Goal: Information Seeking & Learning: Check status

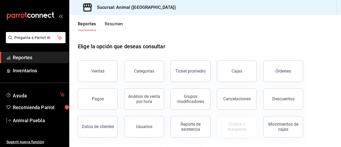
click at [169, 81] on div "Ticket promedio" at bounding box center [187, 68] width 46 height 28
click at [182, 73] on div "Ticket promedio" at bounding box center [190, 70] width 30 height 5
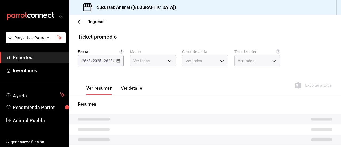
type input "96838179-8fbb-4073-aae3-1789726318c8"
type input "PARROT,UBER_EATS,RAPPI,DIDI_FOOD,ONLINE"
type input "89cc3392-1a89-49ed-91c4-e66ea58282e1,025cf6ae-25b7-4698-bb98-3d77af74a196,EXTER…"
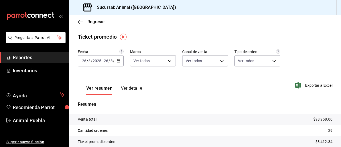
click at [51, 60] on span "Reportes" at bounding box center [39, 57] width 52 height 7
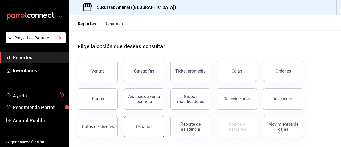
click at [142, 116] on div "Usuarios" at bounding box center [141, 123] width 46 height 28
click at [143, 123] on button "Usuarios" at bounding box center [144, 126] width 40 height 21
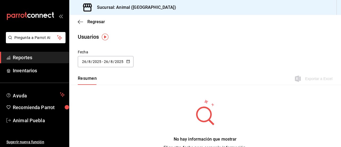
click at [126, 61] on icon "button" at bounding box center [128, 61] width 4 height 4
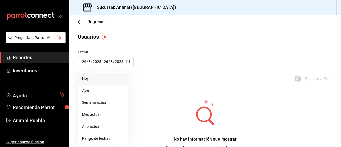
click at [115, 73] on li "Hoy" at bounding box center [103, 78] width 50 height 12
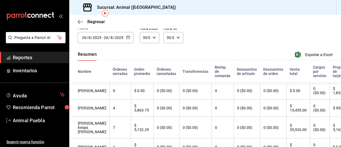
scroll to position [23, 0]
